Goal: Task Accomplishment & Management: Complete application form

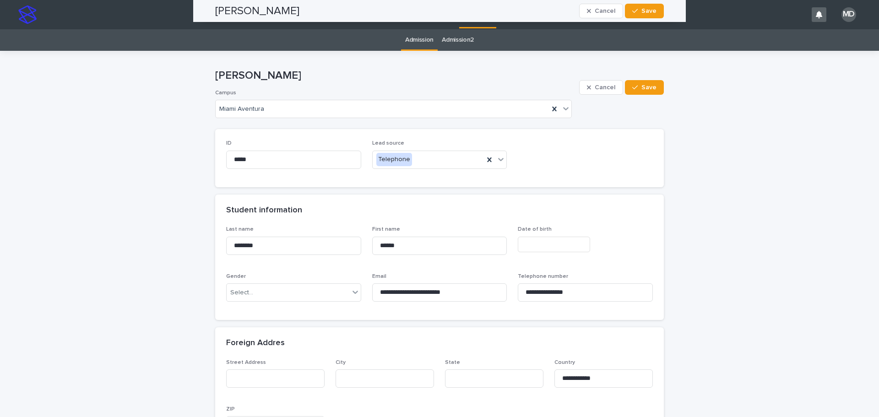
scroll to position [549, 0]
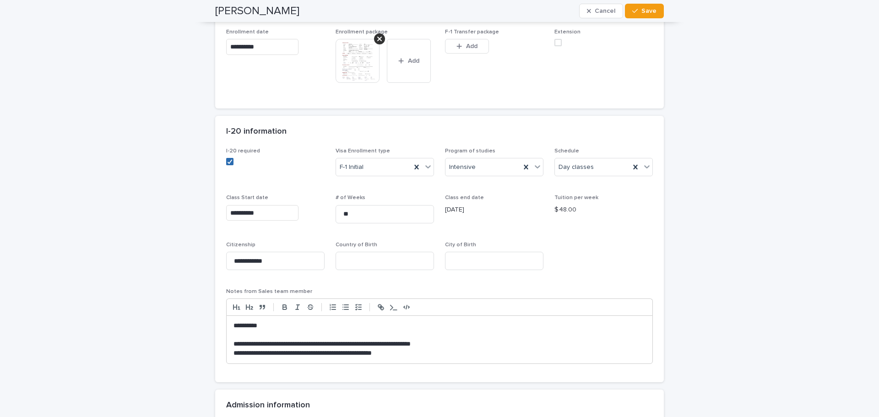
click at [228, 163] on icon at bounding box center [229, 161] width 5 height 5
click at [228, 163] on span at bounding box center [229, 161] width 7 height 7
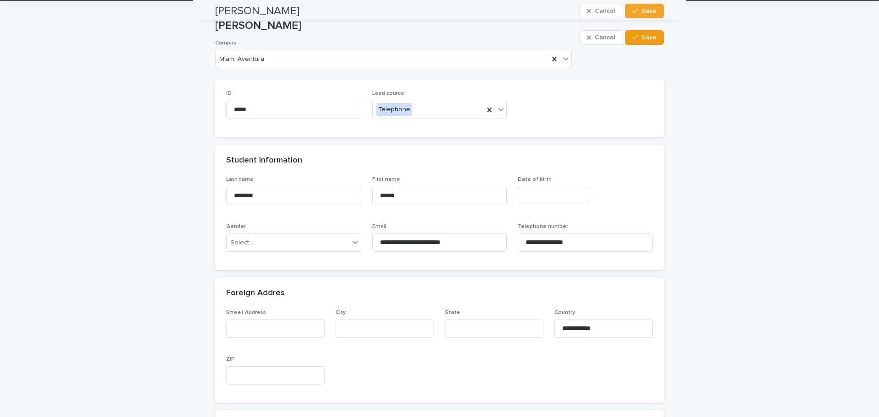
scroll to position [0, 0]
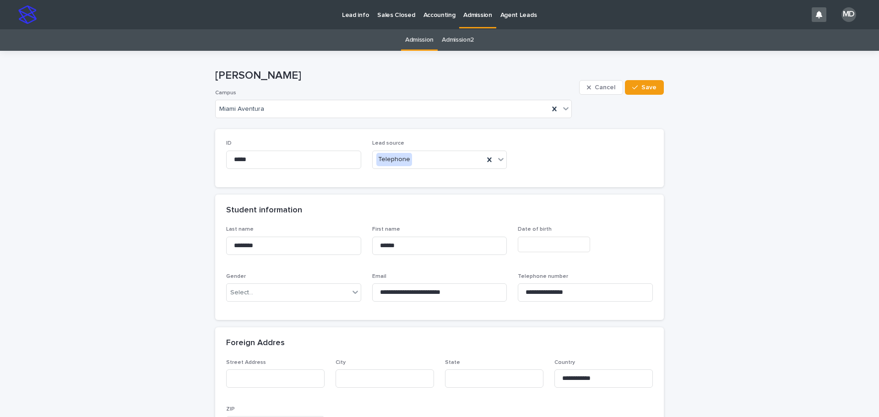
click at [419, 39] on link "Admission" at bounding box center [419, 40] width 28 height 22
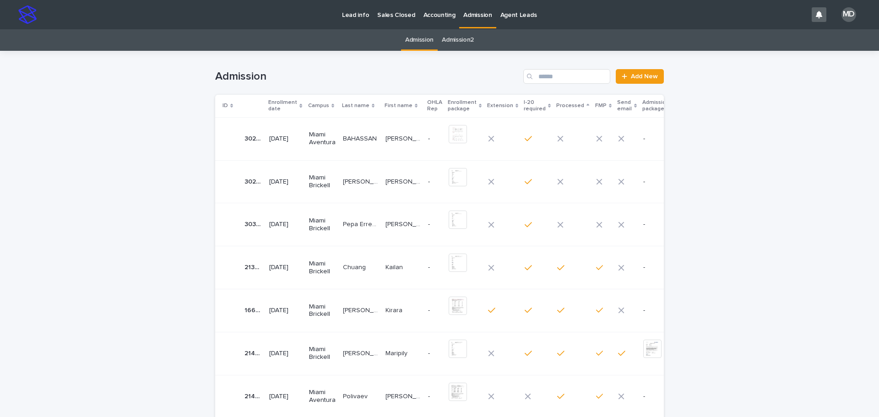
click at [359, 223] on p "Pepa Erregue" at bounding box center [361, 224] width 37 height 10
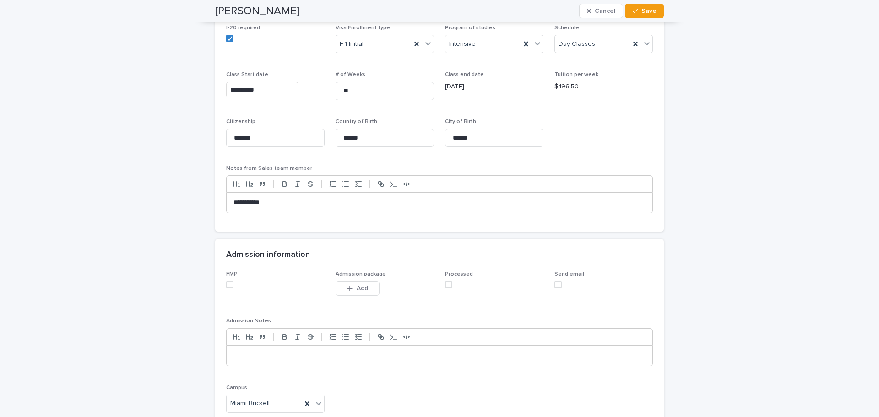
scroll to position [687, 0]
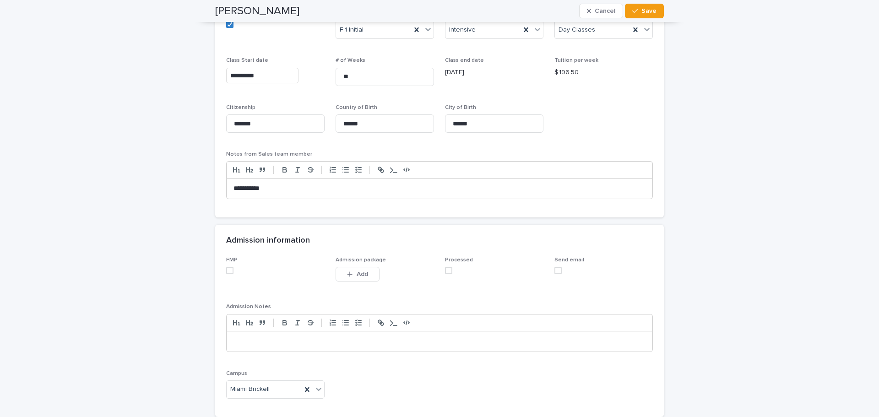
click at [228, 270] on span at bounding box center [229, 270] width 7 height 7
click at [358, 276] on span "Add" at bounding box center [362, 274] width 11 height 6
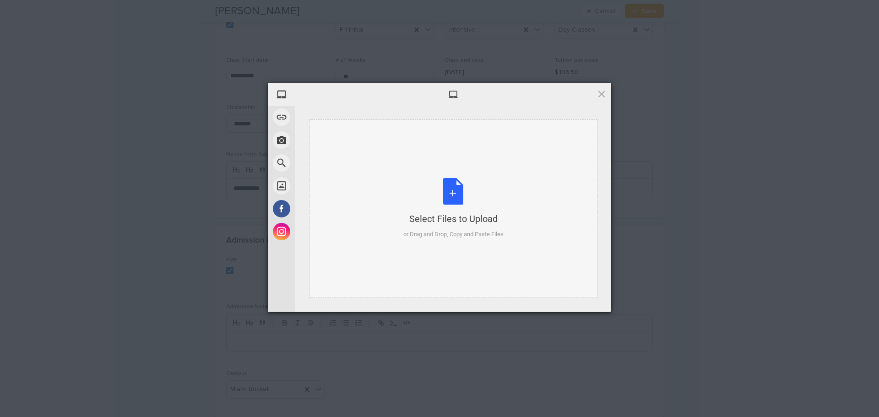
click at [452, 191] on div "Select Files to Upload or Drag and Drop, Copy and Paste Files" at bounding box center [453, 208] width 100 height 61
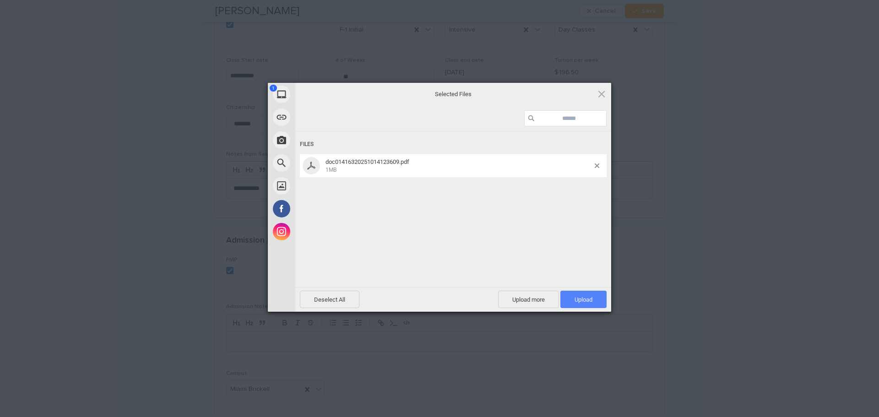
click at [585, 302] on span "Upload 1" at bounding box center [583, 299] width 18 height 7
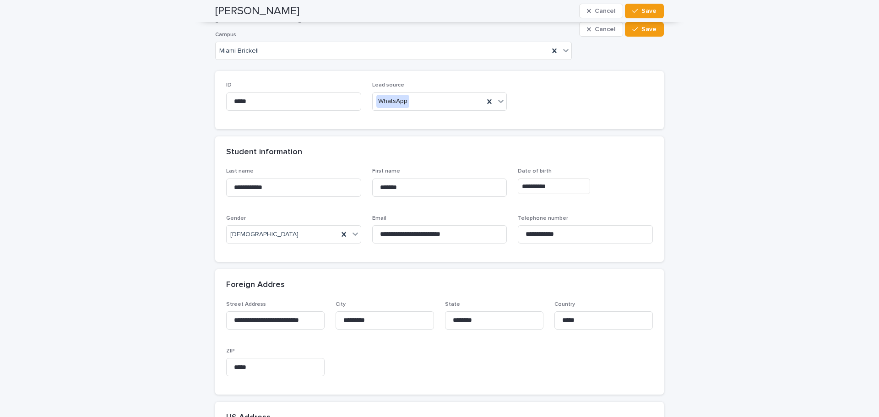
scroll to position [0, 0]
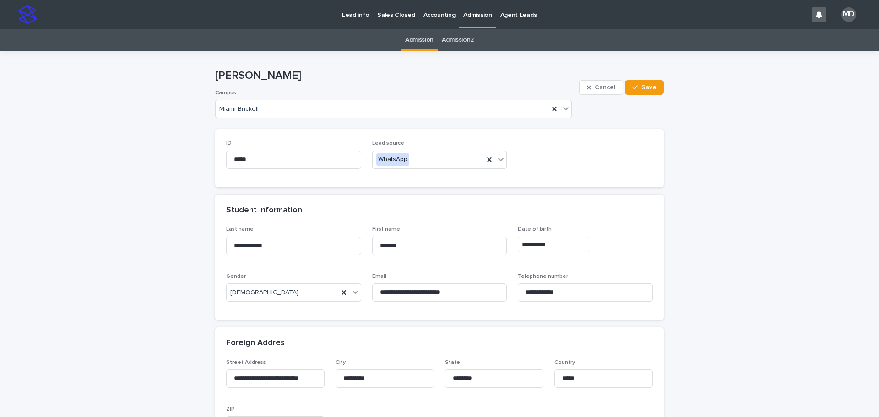
click at [417, 40] on link "Admission" at bounding box center [419, 40] width 28 height 22
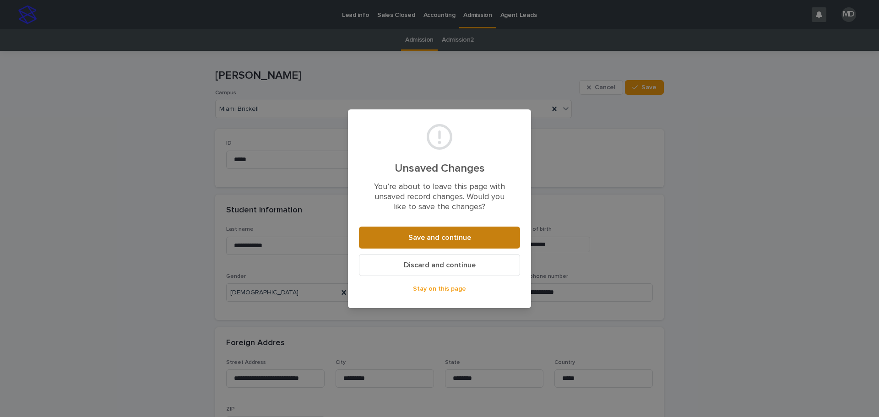
click at [448, 235] on span "Save and continue" at bounding box center [439, 237] width 63 height 7
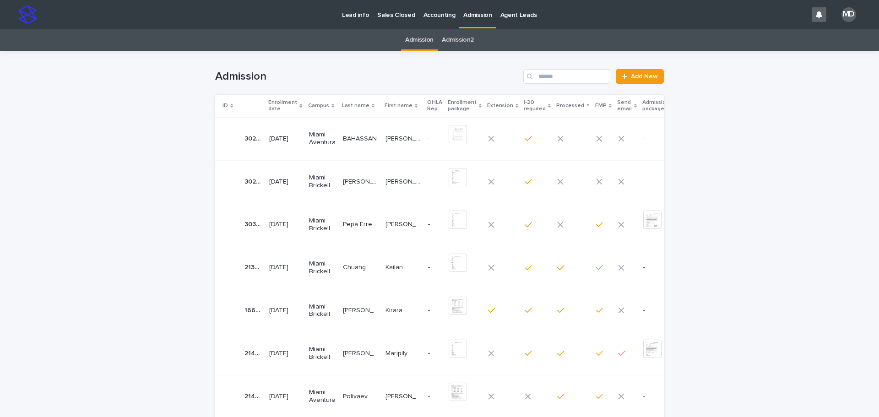
click at [350, 135] on p "BAHASSAN" at bounding box center [361, 138] width 36 height 10
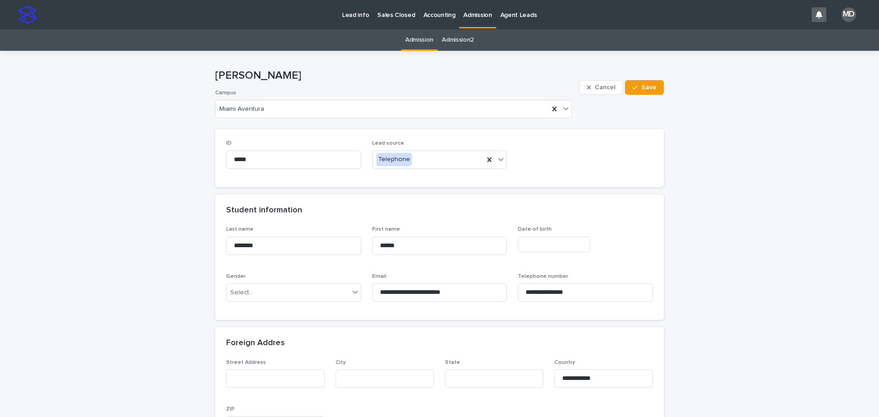
click at [416, 40] on link "Admission" at bounding box center [419, 40] width 28 height 22
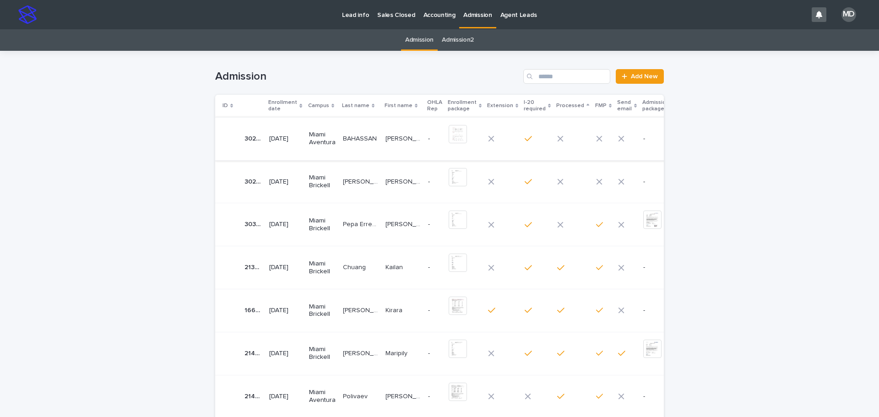
click at [449, 136] on img at bounding box center [458, 134] width 18 height 18
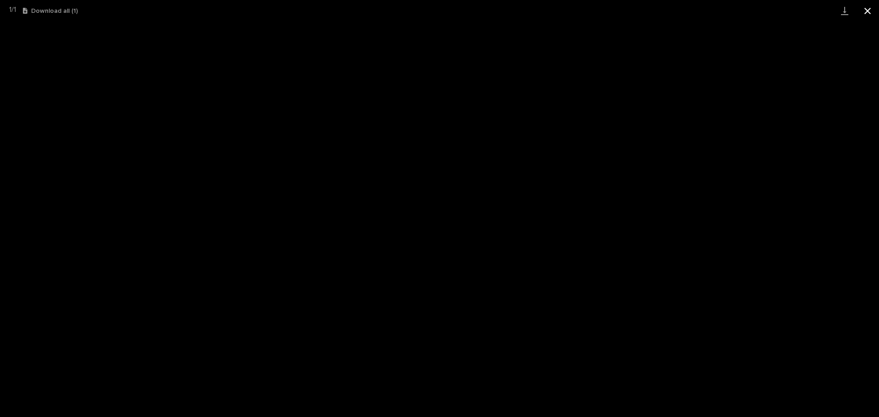
click at [867, 9] on button "Close gallery" at bounding box center [867, 11] width 23 height 22
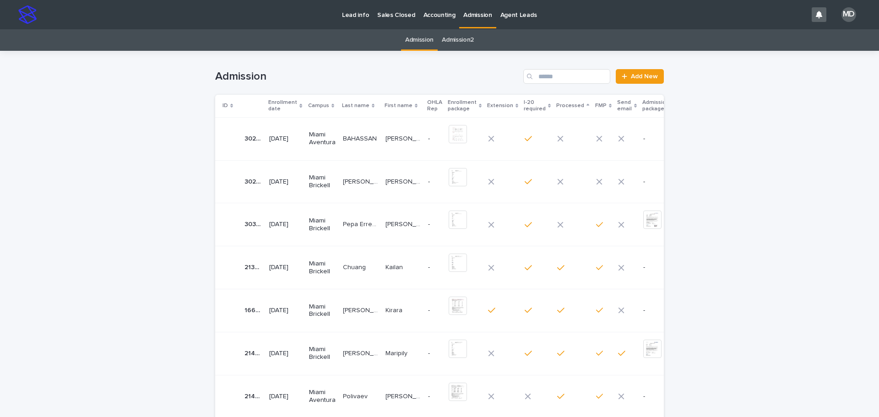
click at [346, 138] on p "BAHASSAN" at bounding box center [361, 138] width 36 height 10
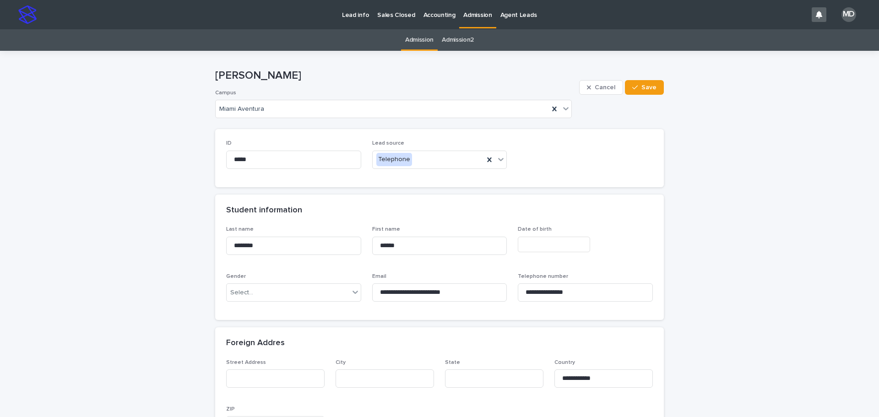
click at [418, 38] on link "Admission" at bounding box center [419, 40] width 28 height 22
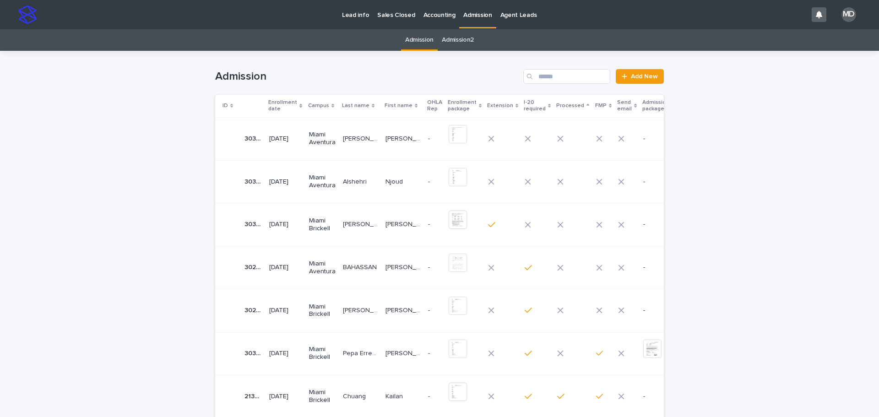
click at [348, 222] on p "[PERSON_NAME]" at bounding box center [361, 224] width 37 height 10
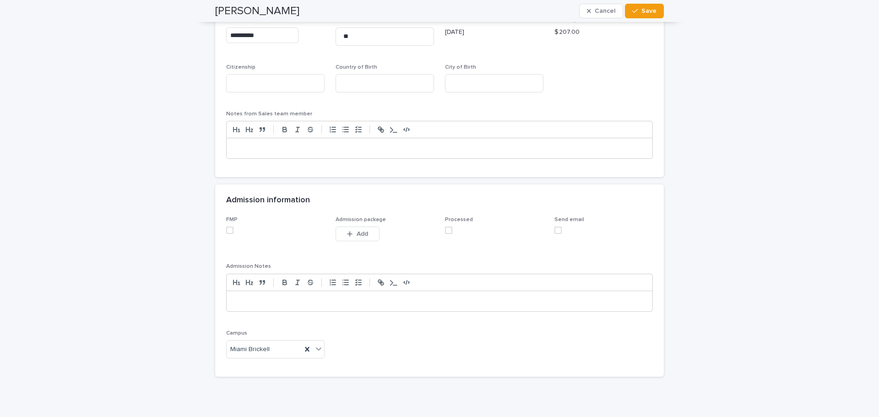
scroll to position [766, 0]
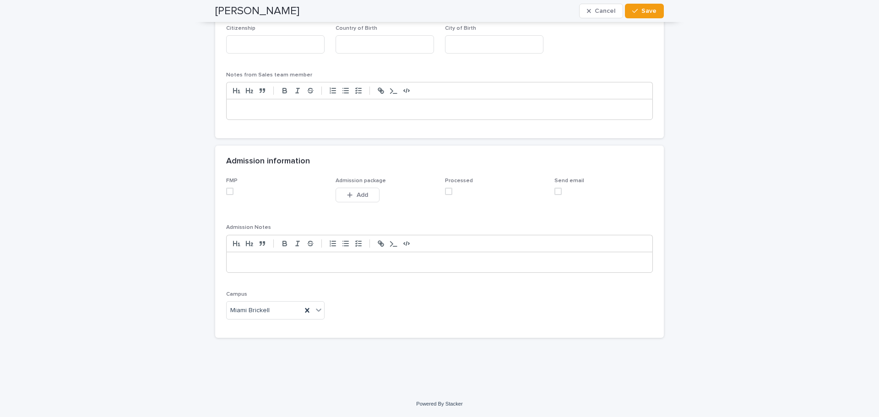
drag, startPoint x: 224, startPoint y: 190, endPoint x: 248, endPoint y: 189, distance: 23.8
click at [226, 190] on span at bounding box center [229, 191] width 7 height 7
drag, startPoint x: 447, startPoint y: 191, endPoint x: 620, endPoint y: 157, distance: 176.0
click at [467, 182] on div "Processed" at bounding box center [494, 190] width 98 height 25
click at [447, 191] on span at bounding box center [448, 191] width 7 height 7
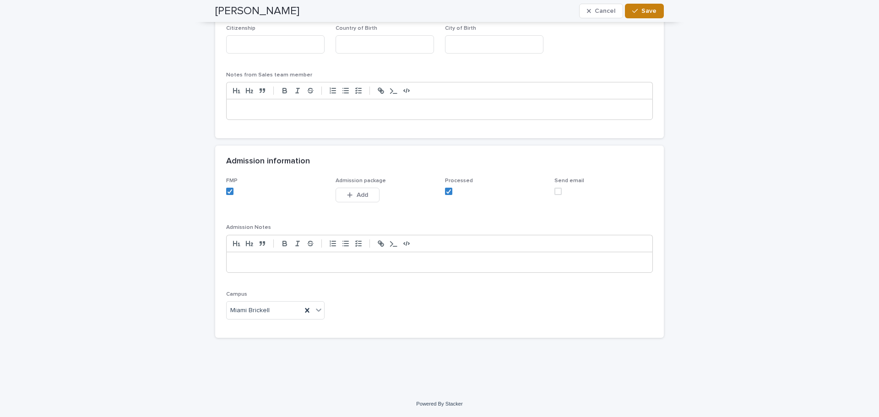
click at [650, 11] on span "Save" at bounding box center [648, 11] width 15 height 6
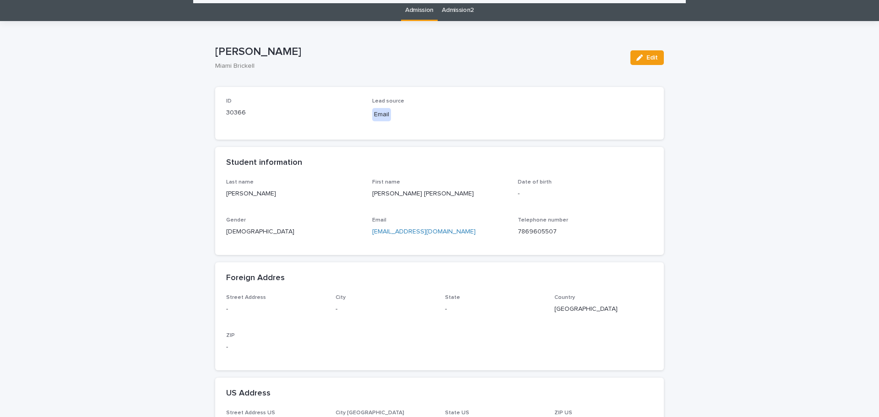
scroll to position [0, 0]
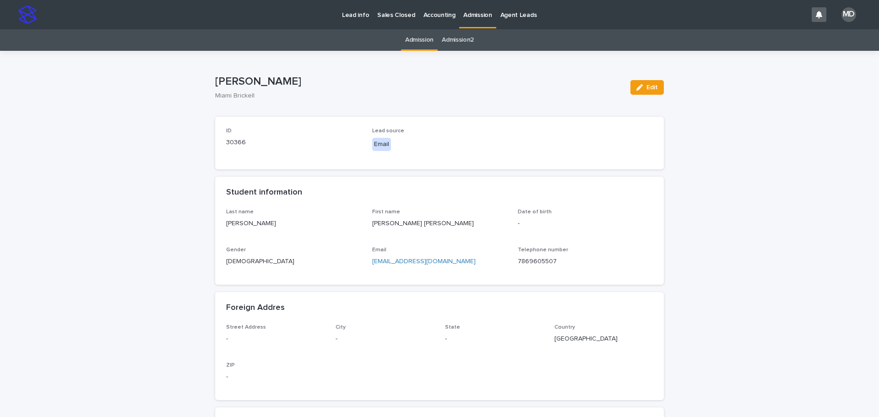
click at [416, 40] on link "Admission" at bounding box center [419, 40] width 28 height 22
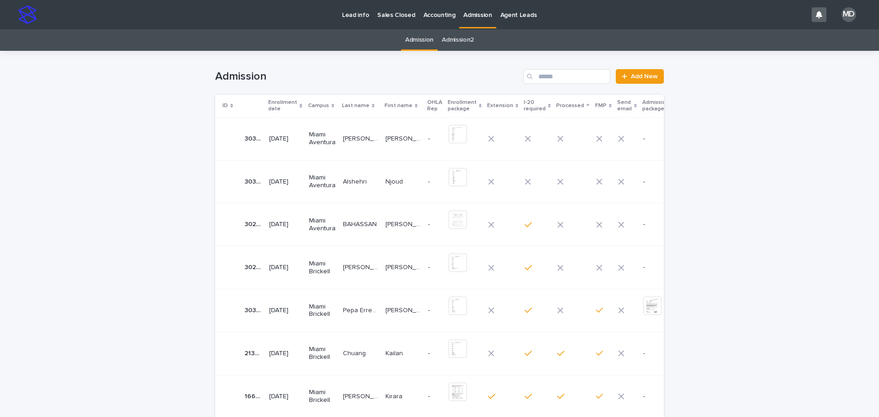
click at [349, 309] on p "Pepa Erregue" at bounding box center [361, 310] width 37 height 10
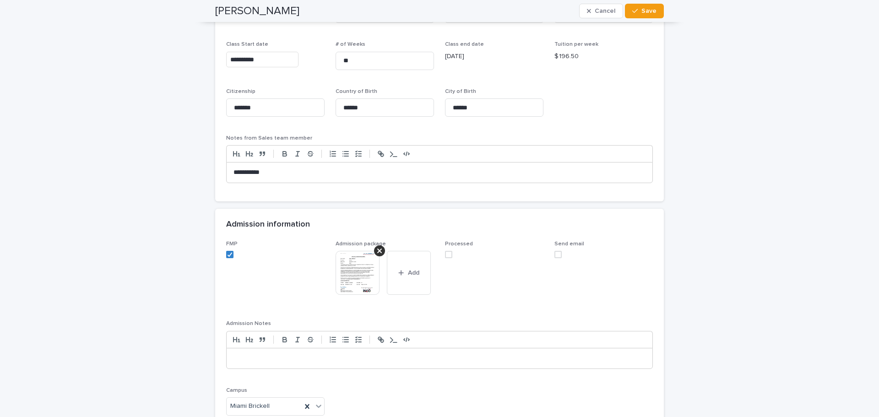
scroll to position [799, 0]
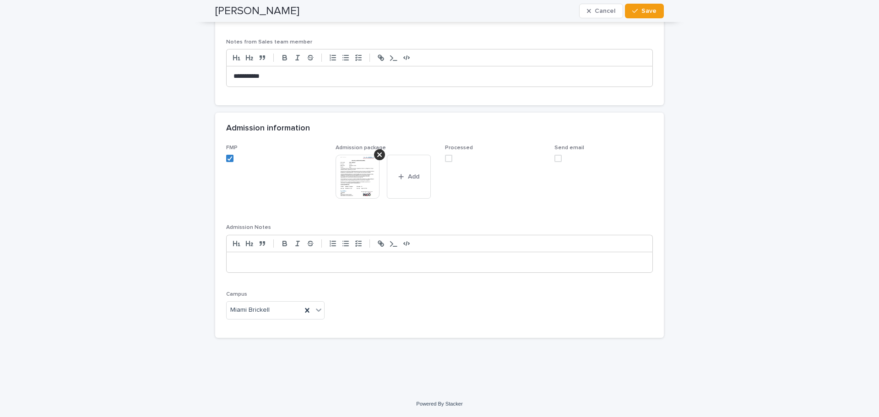
click at [445, 160] on span at bounding box center [448, 158] width 7 height 7
click at [554, 159] on span at bounding box center [557, 158] width 7 height 7
click at [645, 16] on button "Save" at bounding box center [644, 11] width 39 height 15
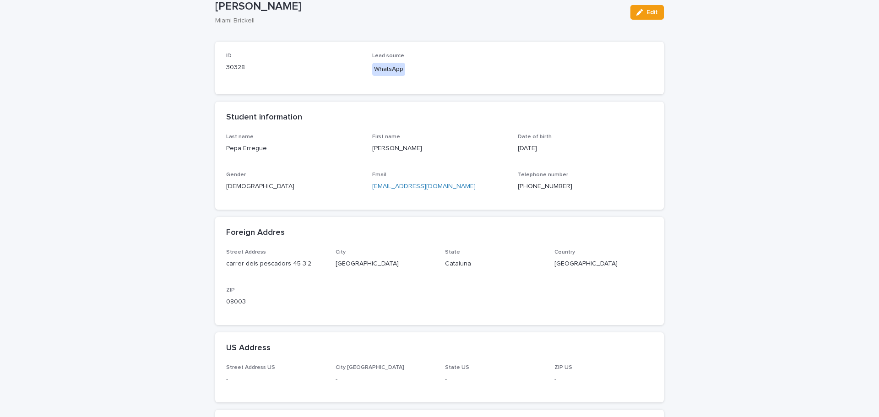
scroll to position [0, 0]
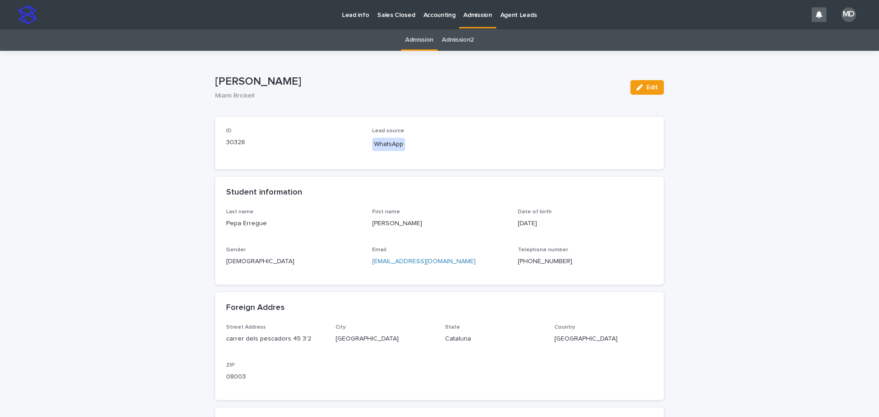
click at [413, 39] on link "Admission" at bounding box center [419, 40] width 28 height 22
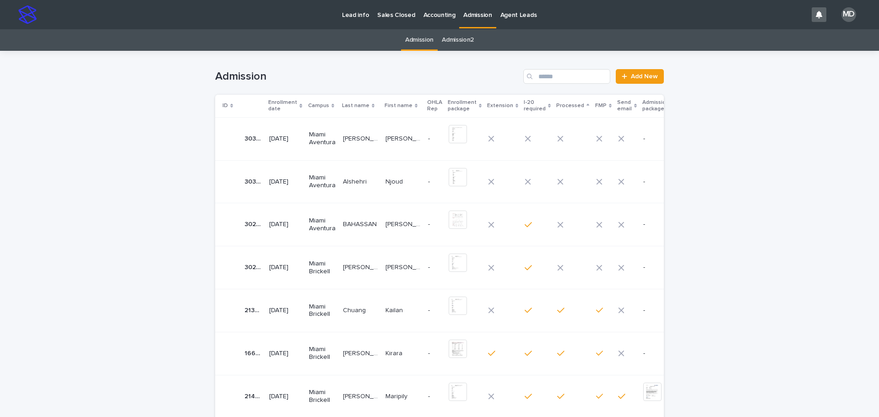
click at [355, 181] on p "Alshehri" at bounding box center [356, 181] width 26 height 10
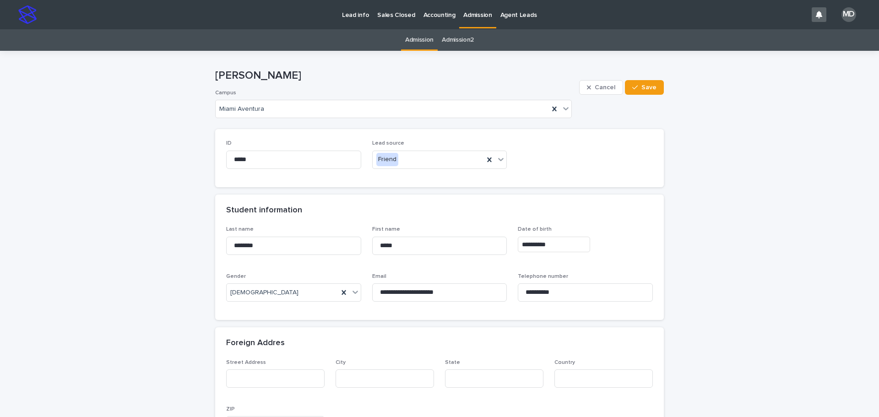
click at [420, 40] on link "Admission" at bounding box center [419, 40] width 28 height 22
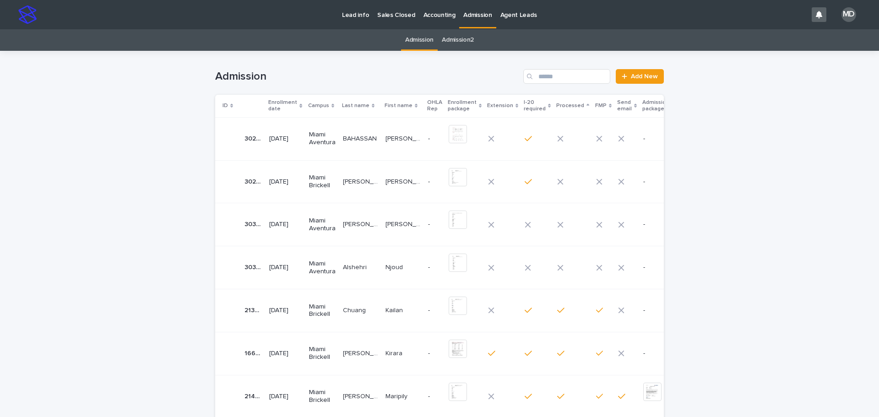
click at [354, 138] on p "BAHASSAN" at bounding box center [361, 138] width 36 height 10
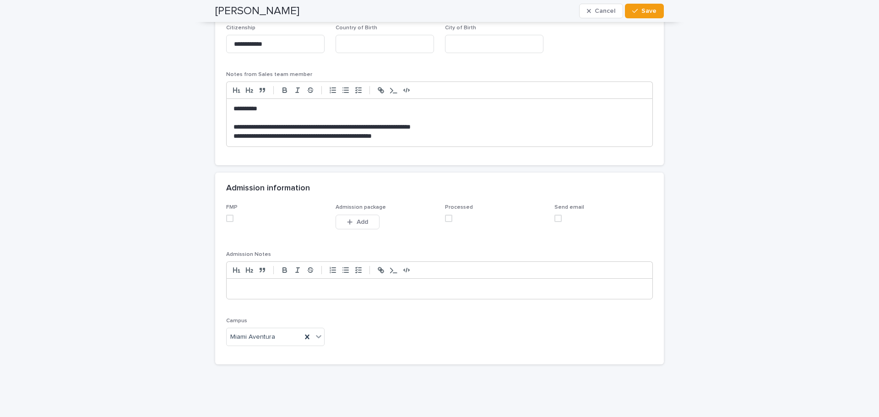
scroll to position [793, 0]
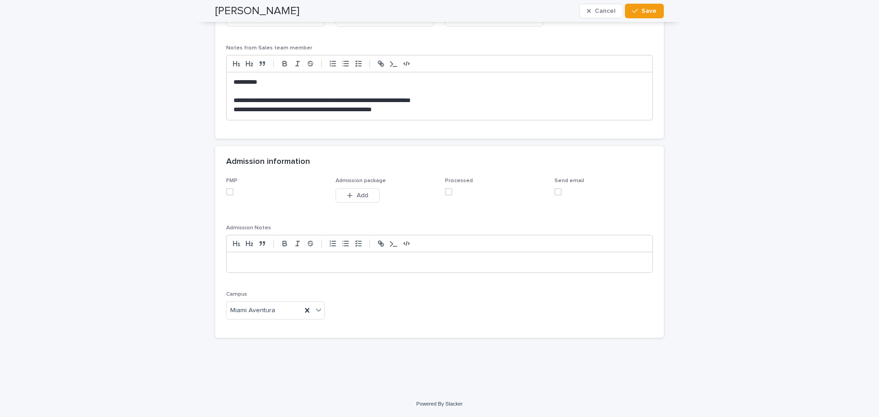
click at [226, 190] on span at bounding box center [229, 191] width 7 height 7
click at [357, 197] on span "Add" at bounding box center [362, 195] width 11 height 6
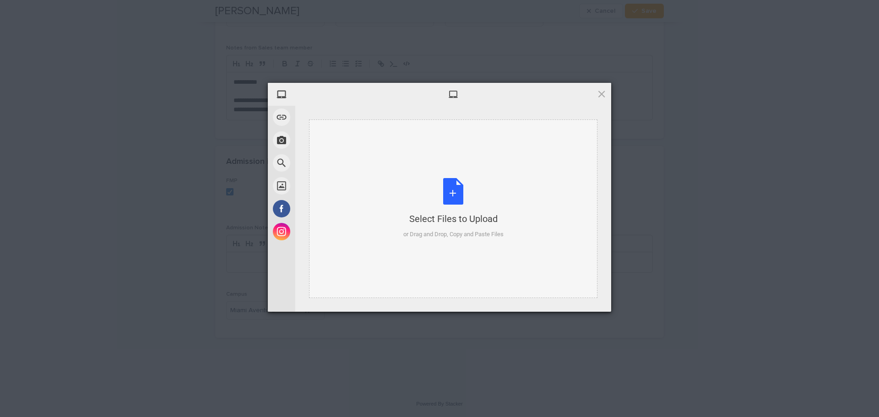
click at [448, 189] on div "Select Files to Upload or Drag and Drop, Copy and Paste Files" at bounding box center [453, 208] width 100 height 61
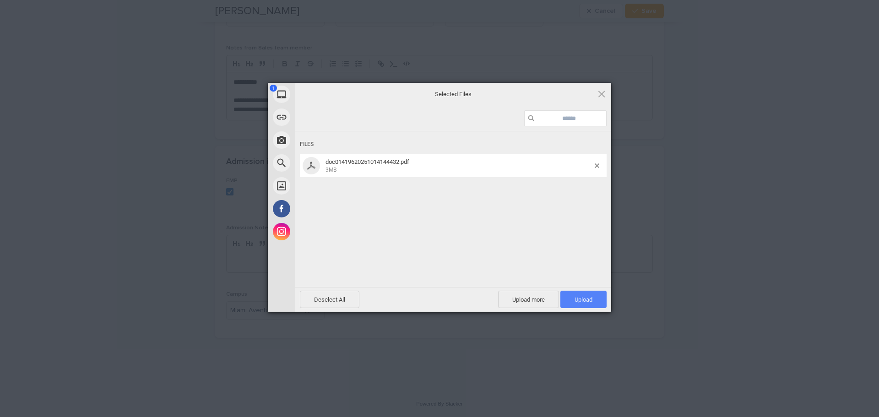
click at [592, 299] on span "Upload 1" at bounding box center [583, 299] width 46 height 17
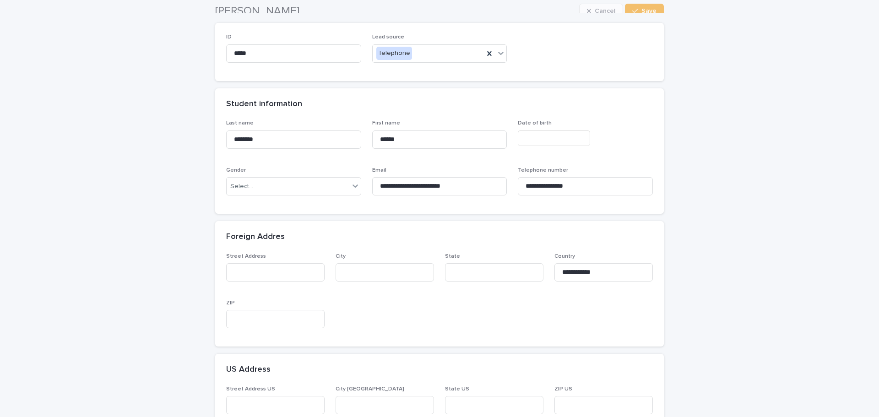
scroll to position [0, 0]
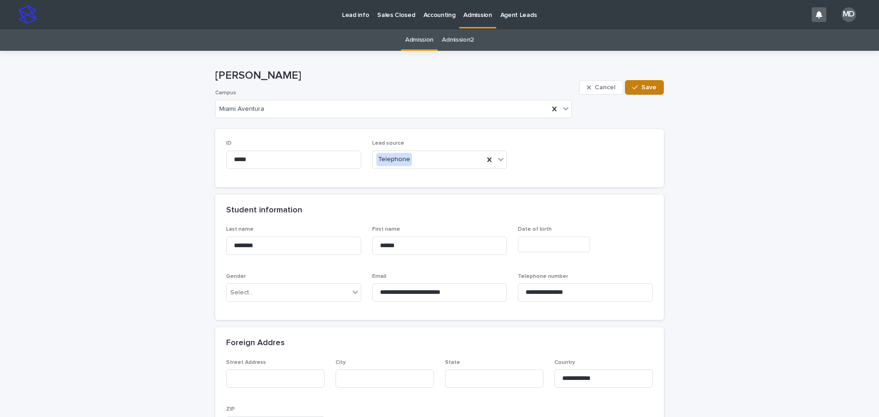
click at [642, 84] on button "Save" at bounding box center [644, 87] width 39 height 15
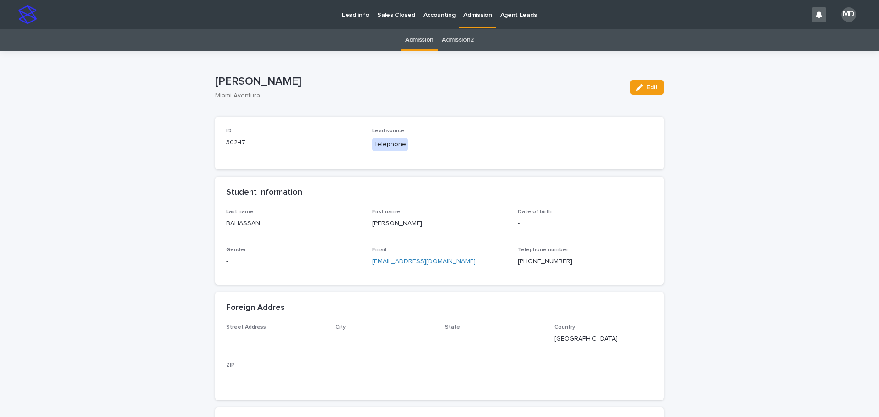
click at [420, 40] on link "Admission" at bounding box center [419, 40] width 28 height 22
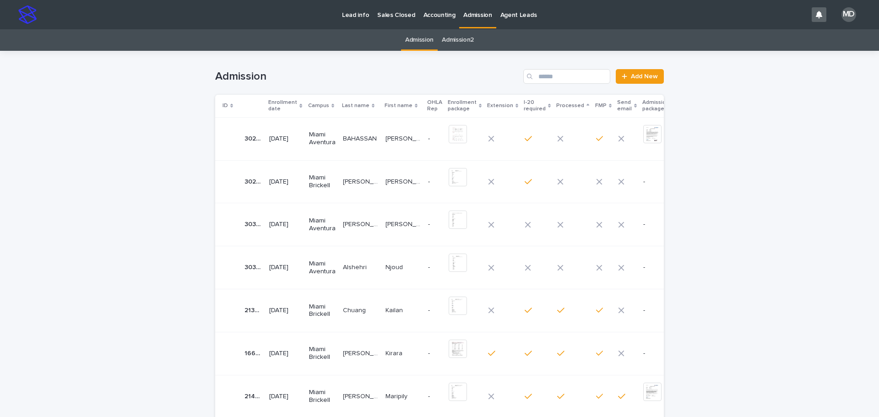
click at [362, 140] on p "BAHASSAN" at bounding box center [361, 138] width 36 height 10
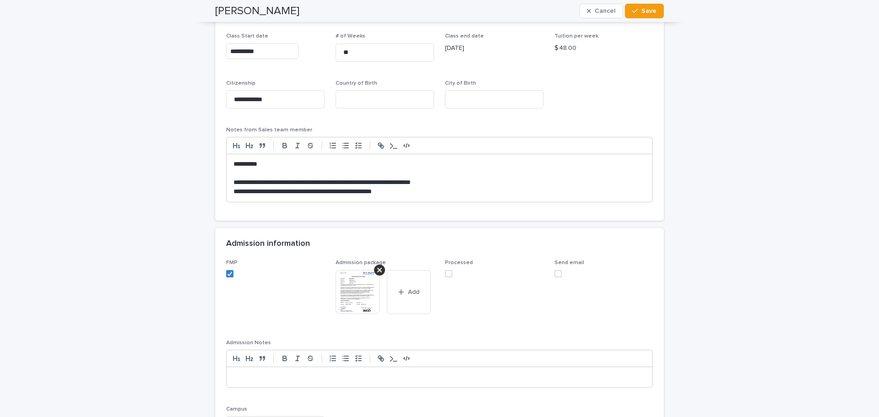
scroll to position [824, 0]
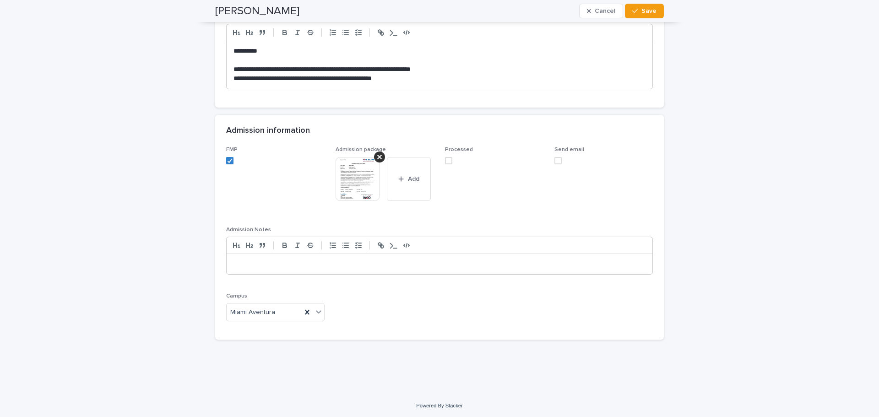
click at [445, 161] on span at bounding box center [448, 160] width 7 height 7
click at [555, 160] on span at bounding box center [557, 160] width 7 height 7
click at [649, 11] on span "Save" at bounding box center [648, 11] width 15 height 6
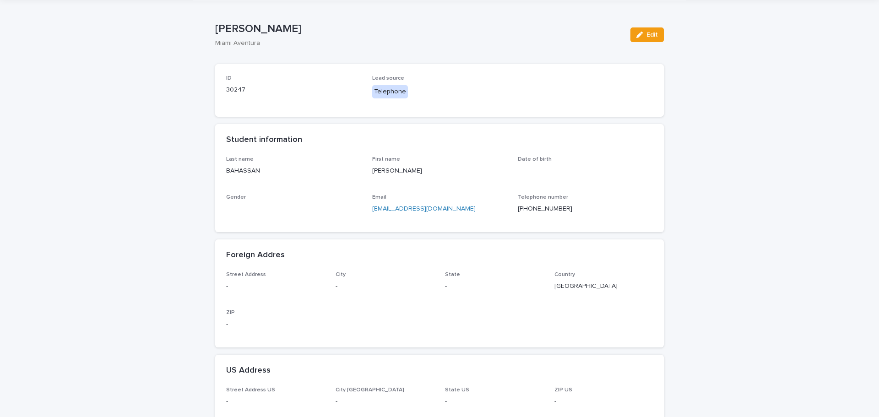
scroll to position [0, 0]
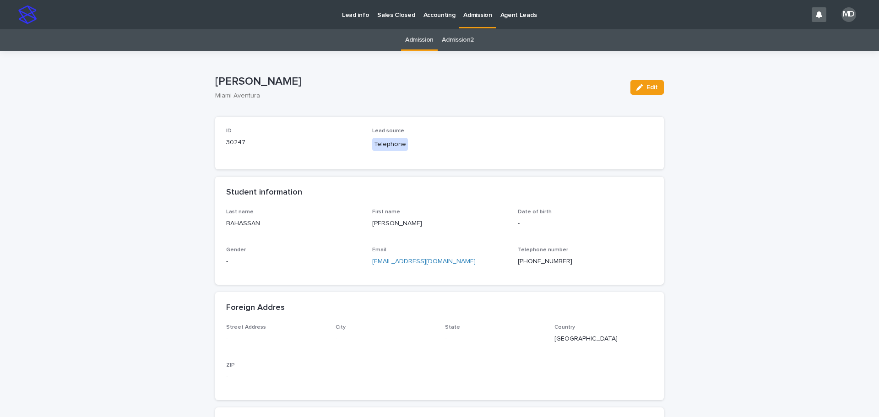
click at [412, 42] on link "Admission" at bounding box center [419, 40] width 28 height 22
